Goal: Find specific page/section: Find specific page/section

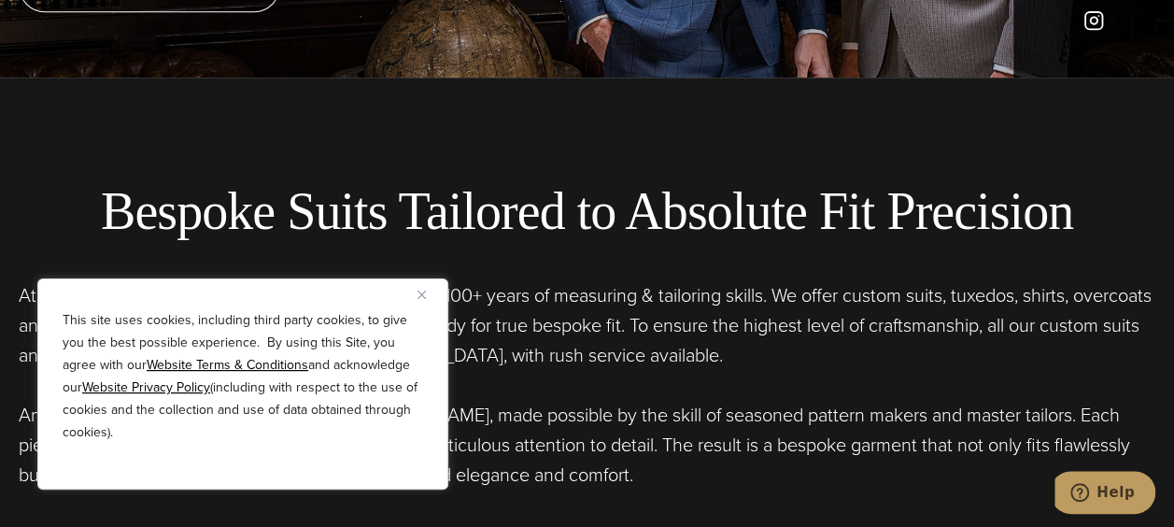
scroll to position [450, 0]
click at [418, 294] on img "Close" at bounding box center [421, 294] width 8 height 8
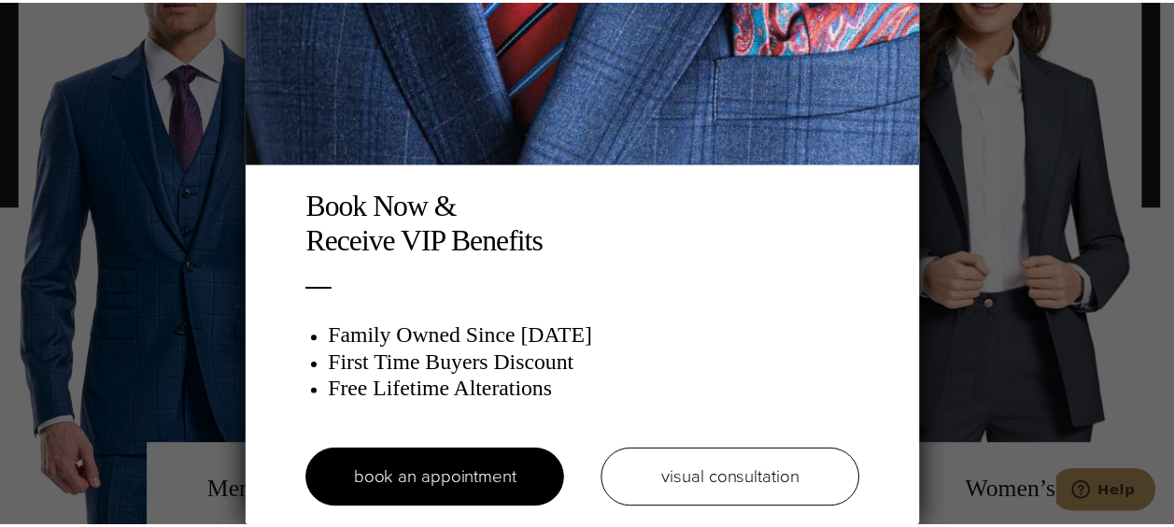
scroll to position [0, 0]
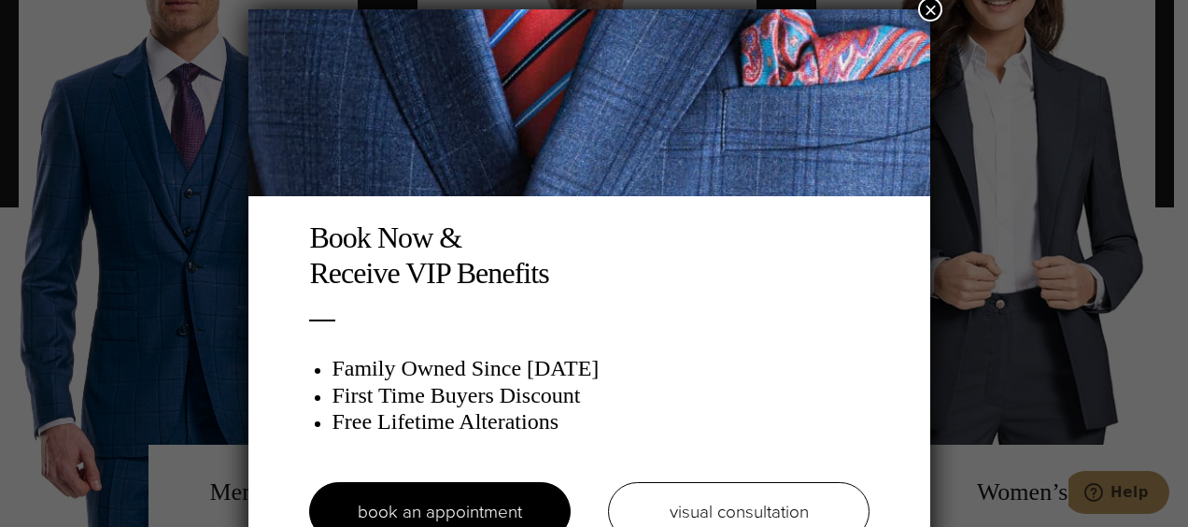
click at [928, 20] on button "×" at bounding box center [930, 9] width 24 height 24
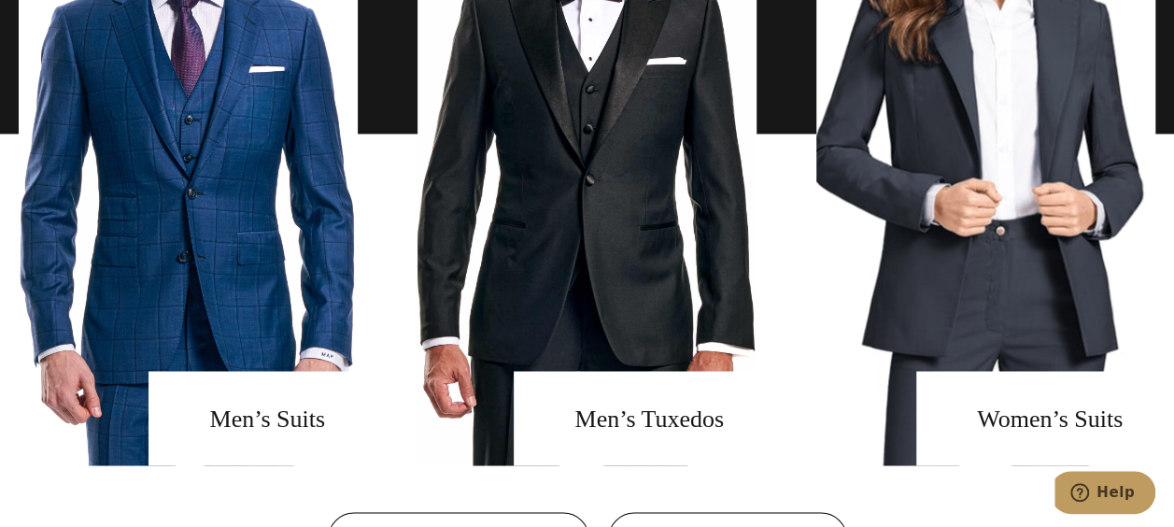
scroll to position [1361, 0]
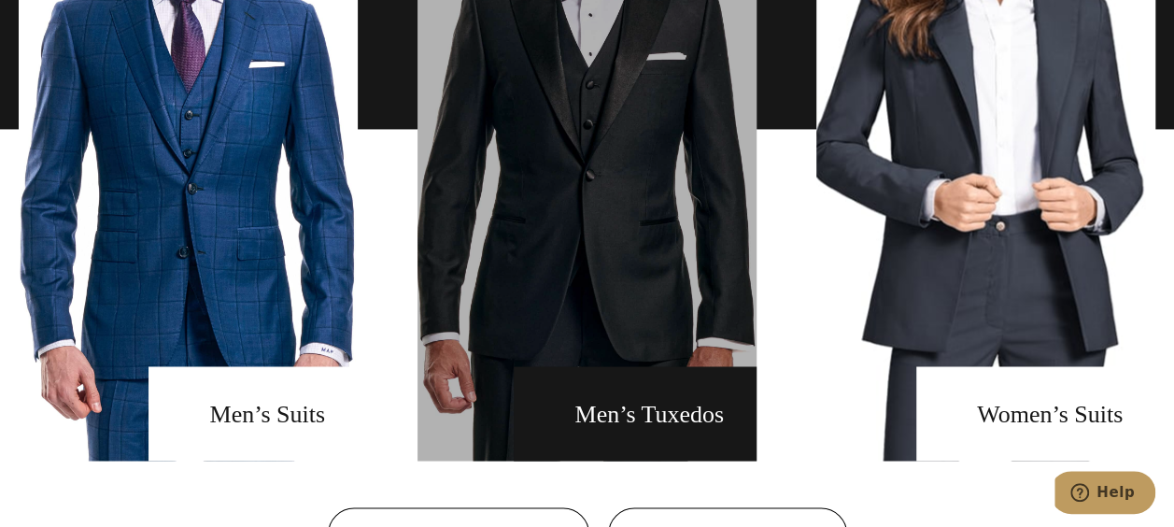
click at [678, 400] on link "men's tuxedos" at bounding box center [586, 128] width 339 height 663
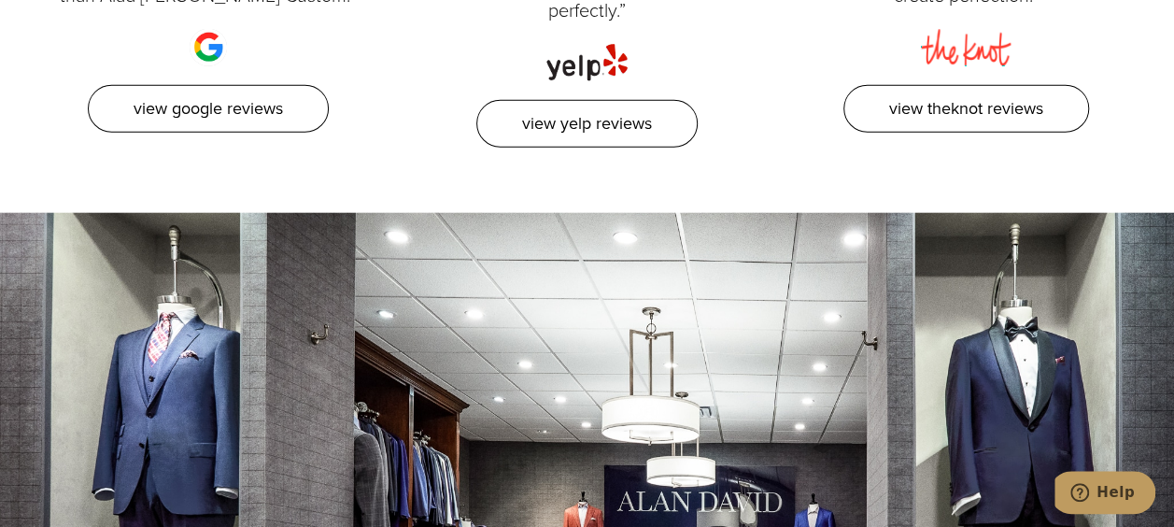
scroll to position [9264, 0]
